Goal: Navigation & Orientation: Find specific page/section

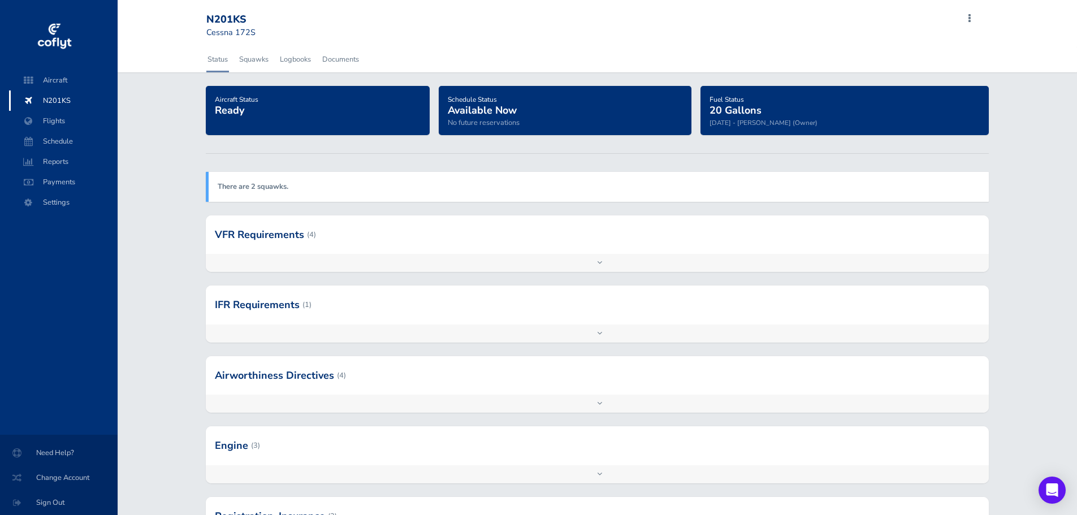
click at [266, 189] on strong "There are 2 squawks." at bounding box center [253, 187] width 71 height 10
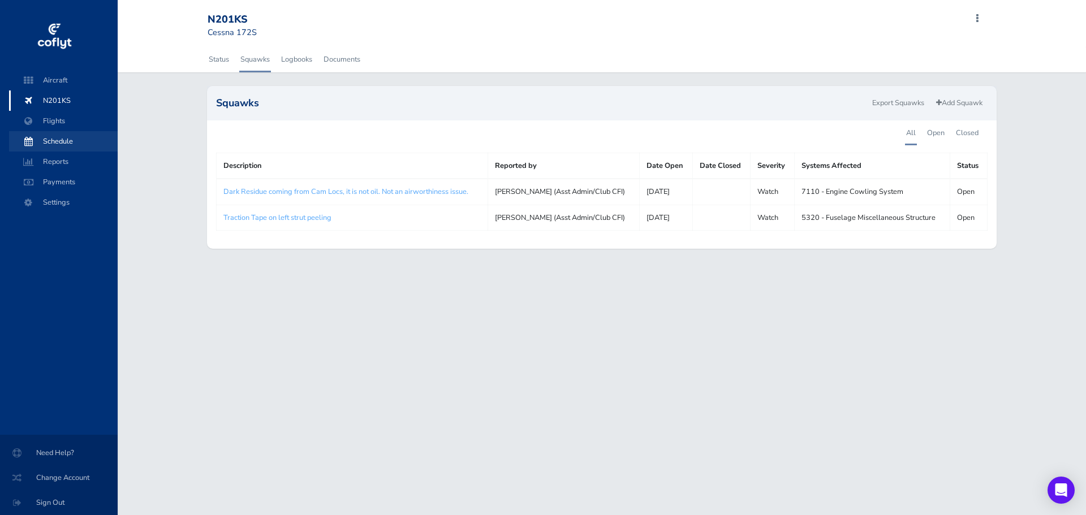
click at [43, 135] on span "Schedule" at bounding box center [63, 141] width 86 height 20
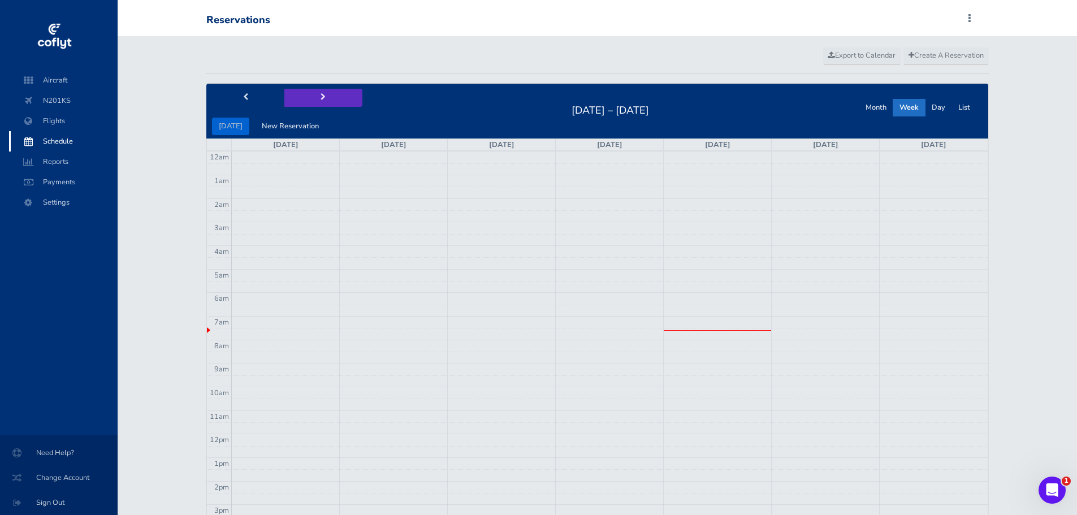
click at [321, 98] on span "next" at bounding box center [323, 97] width 5 height 7
click at [236, 96] on button "prev" at bounding box center [245, 98] width 78 height 18
click at [241, 96] on button "prev" at bounding box center [245, 98] width 78 height 18
click at [244, 106] on button "prev" at bounding box center [245, 98] width 78 height 18
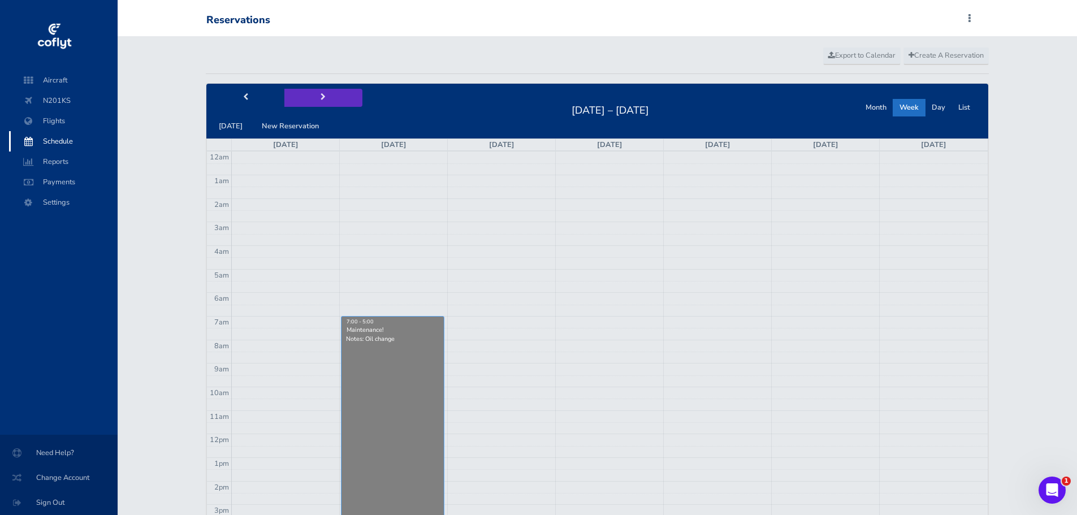
click at [324, 94] on button "next" at bounding box center [323, 98] width 78 height 18
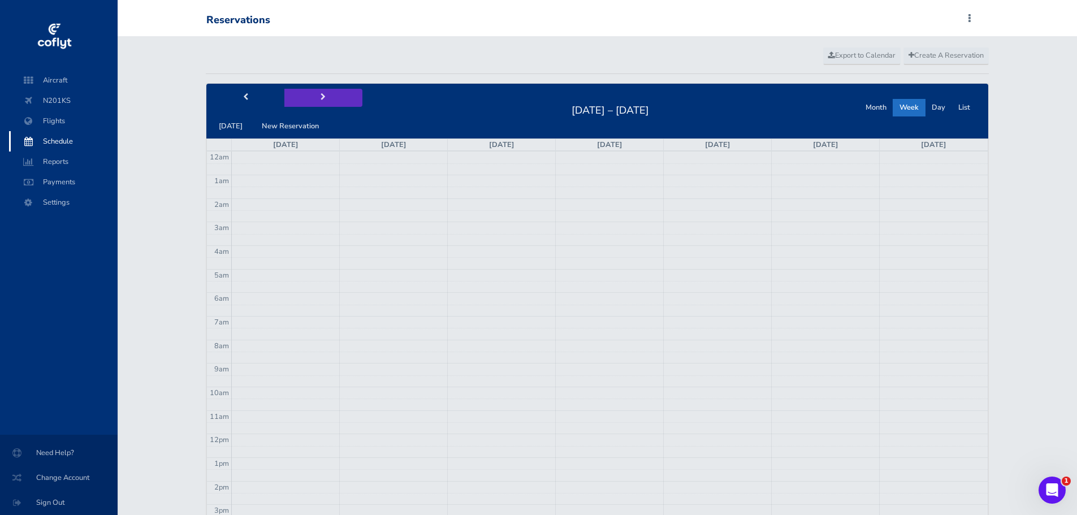
click at [321, 99] on span "next" at bounding box center [323, 97] width 5 height 7
click at [315, 95] on button "next" at bounding box center [323, 98] width 78 height 18
click at [314, 96] on button "next" at bounding box center [323, 98] width 78 height 18
click at [312, 97] on button "next" at bounding box center [323, 98] width 78 height 18
click at [309, 97] on button "next" at bounding box center [323, 98] width 78 height 18
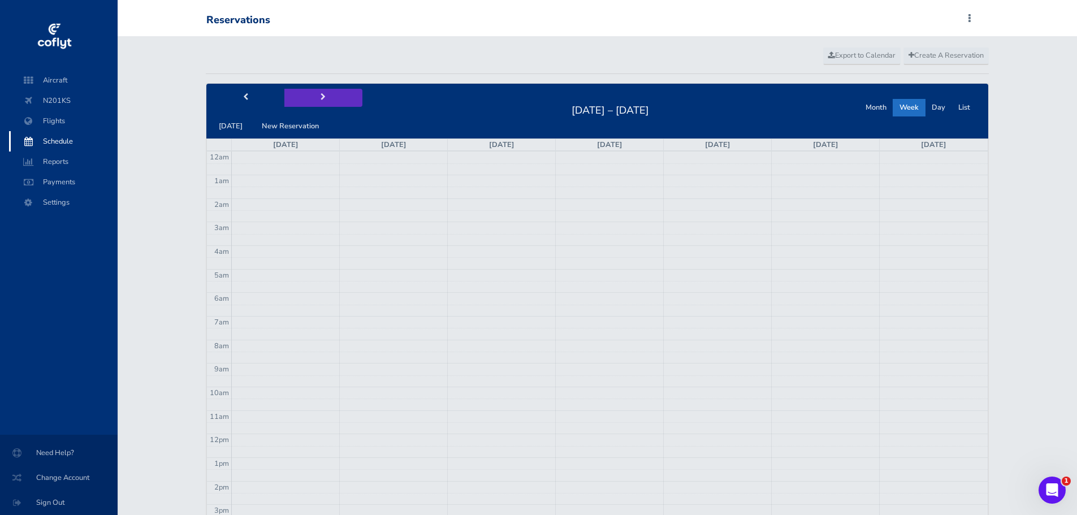
click at [312, 94] on button "next" at bounding box center [323, 98] width 78 height 18
click at [314, 98] on button "next" at bounding box center [323, 98] width 78 height 18
click at [321, 100] on span "next" at bounding box center [323, 97] width 5 height 7
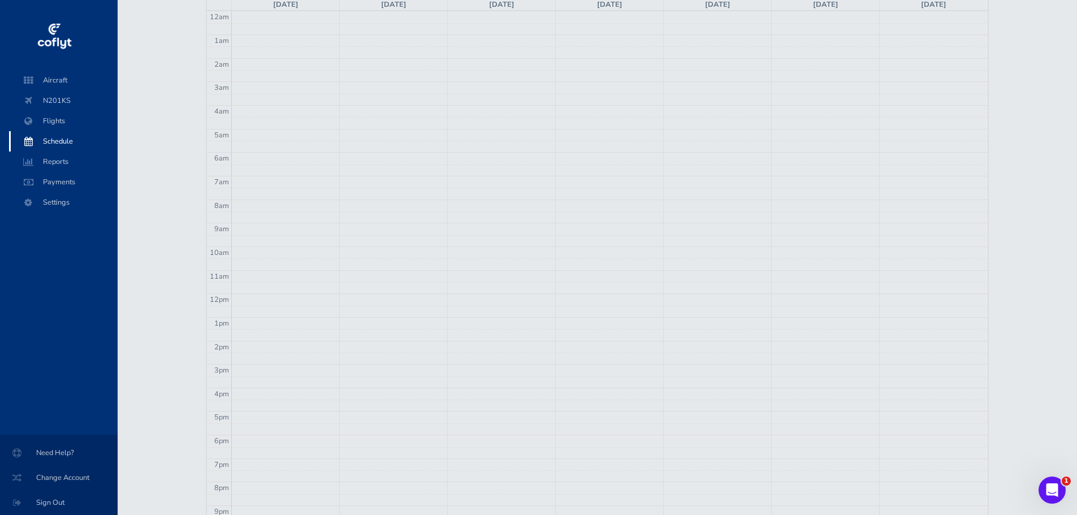
scroll to position [16, 0]
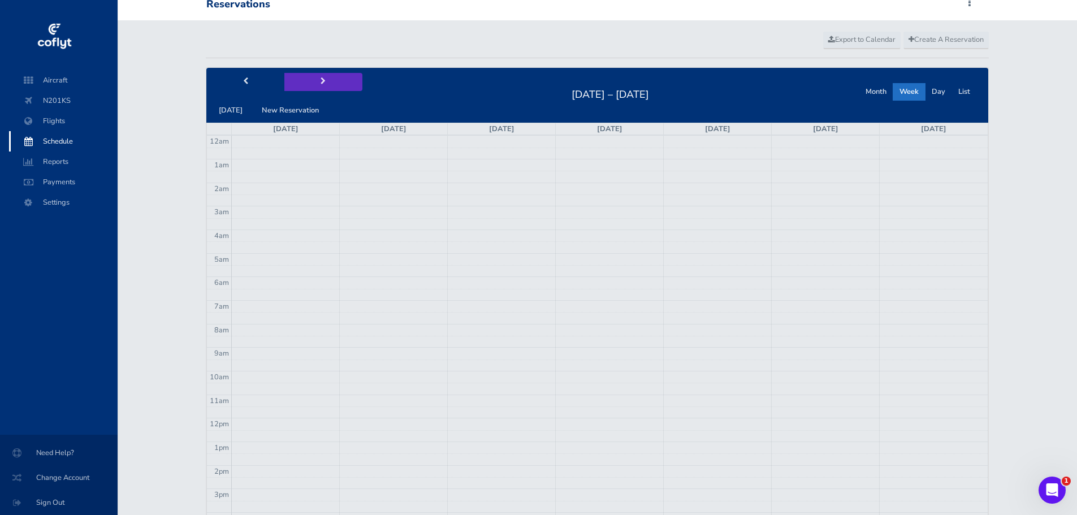
click at [314, 81] on button "next" at bounding box center [323, 82] width 78 height 18
click at [314, 83] on button "next" at bounding box center [323, 82] width 78 height 18
click at [313, 85] on button "next" at bounding box center [323, 82] width 78 height 18
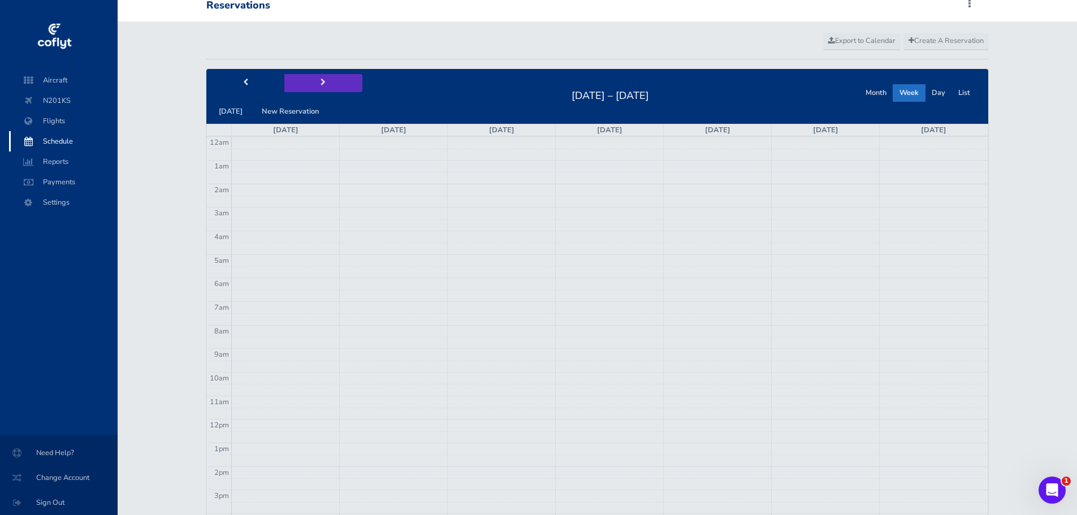
scroll to position [0, 0]
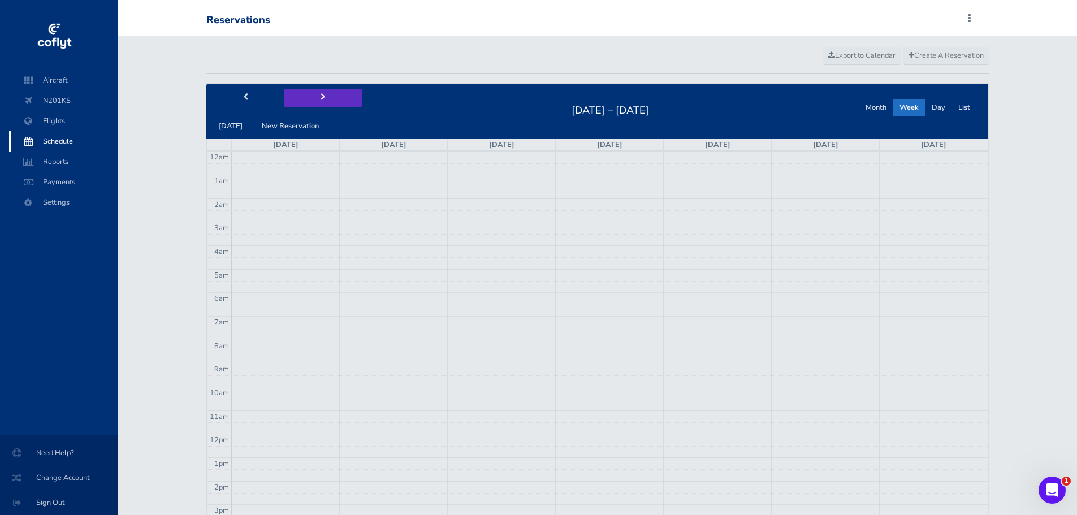
click at [309, 90] on button "next" at bounding box center [323, 98] width 78 height 18
click at [873, 109] on button "Month" at bounding box center [876, 108] width 34 height 18
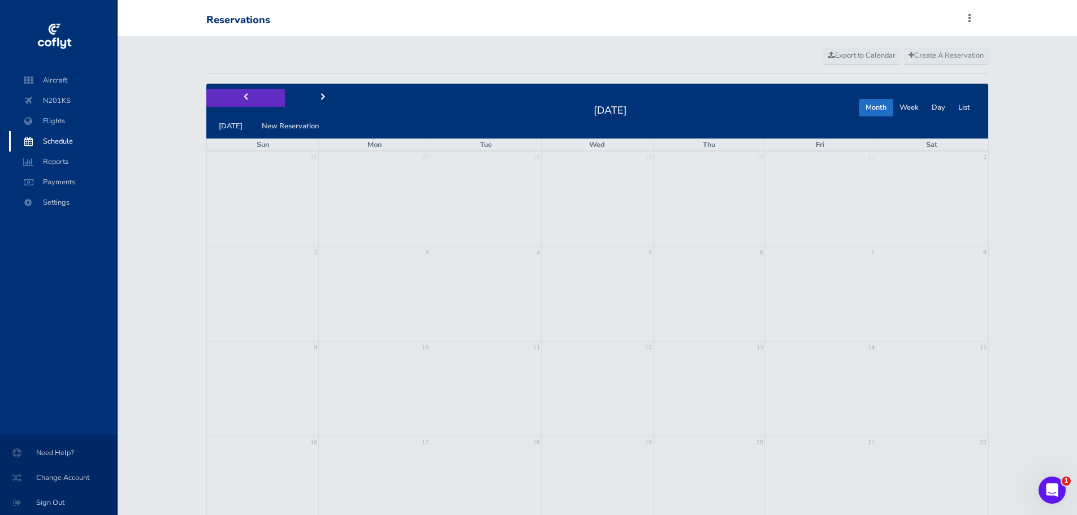
click at [241, 99] on button "prev" at bounding box center [245, 98] width 78 height 18
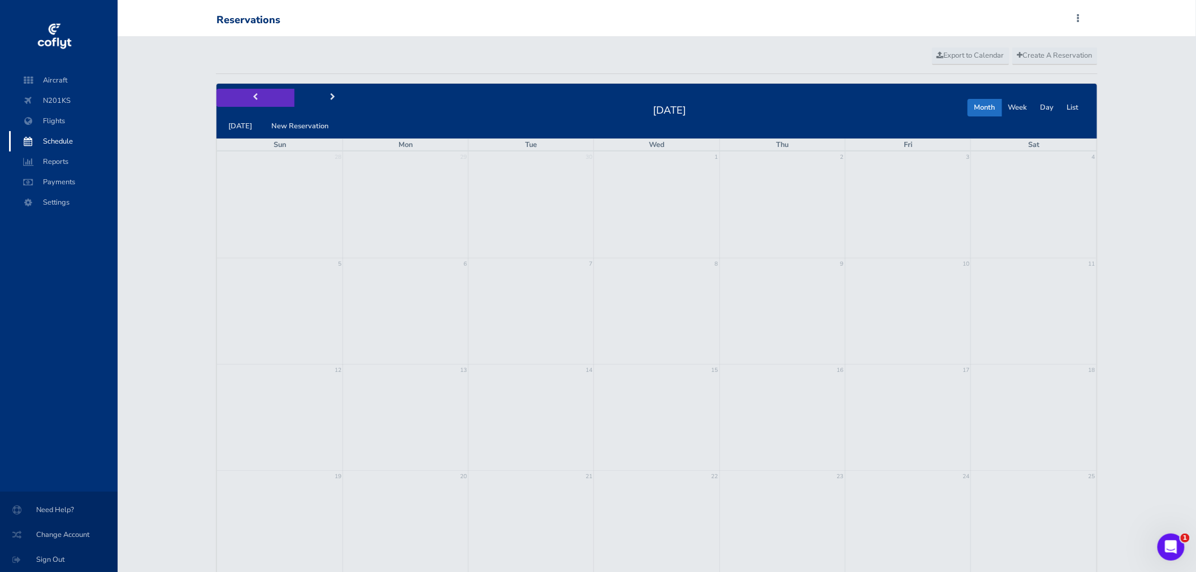
click at [253, 100] on span "prev" at bounding box center [255, 97] width 5 height 7
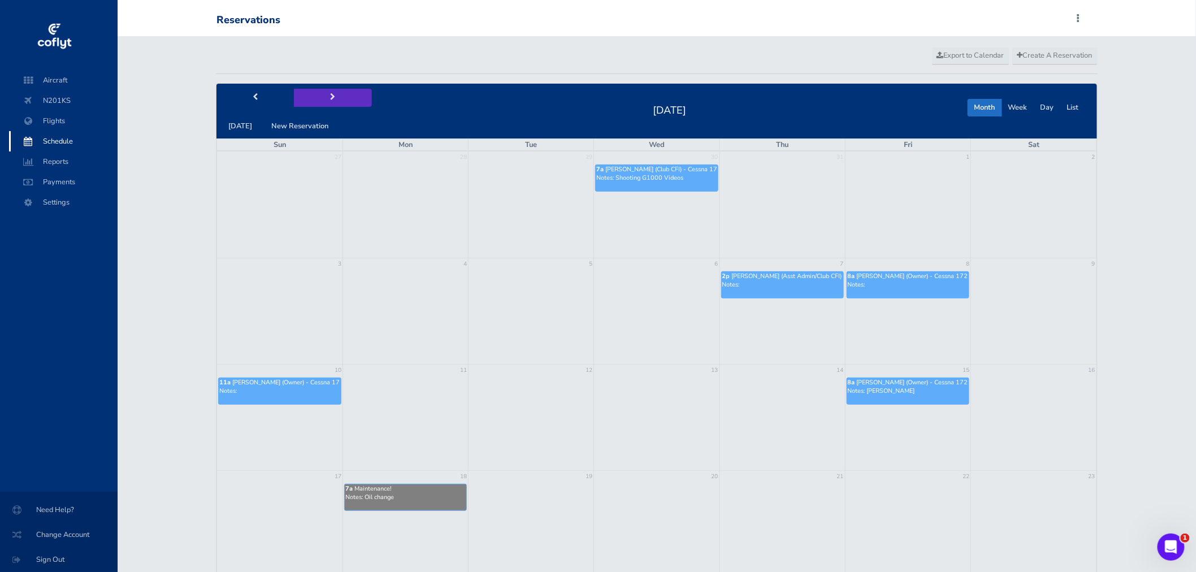
click at [319, 96] on button "next" at bounding box center [333, 98] width 78 height 18
